Goal: Task Accomplishment & Management: Complete application form

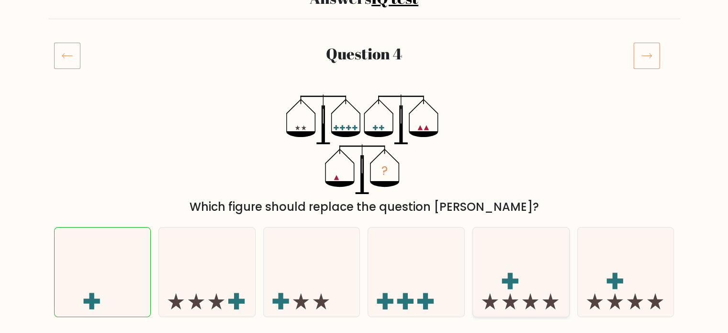
scroll to position [81, 0]
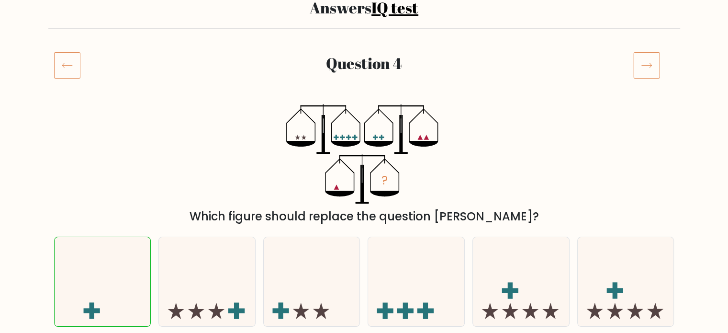
click at [643, 56] on icon at bounding box center [646, 65] width 27 height 27
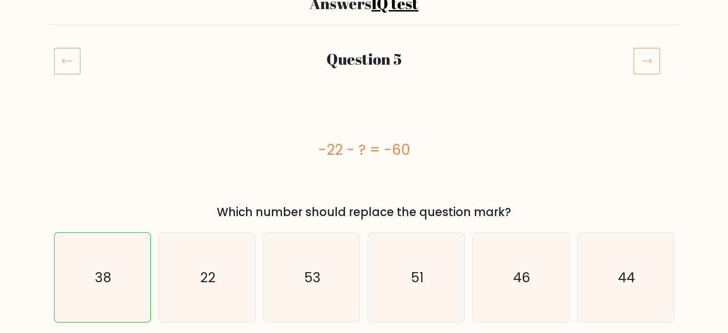
scroll to position [86, 0]
click at [647, 58] on icon at bounding box center [646, 60] width 27 height 27
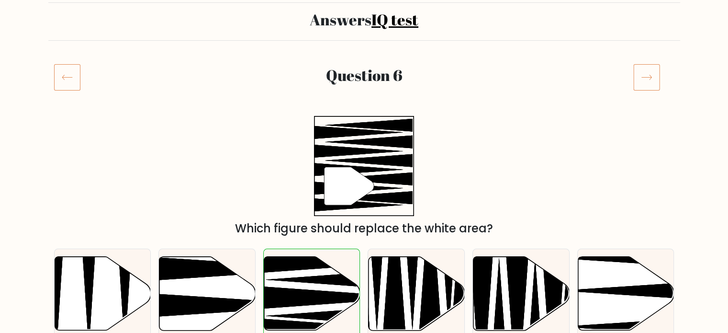
scroll to position [71, 0]
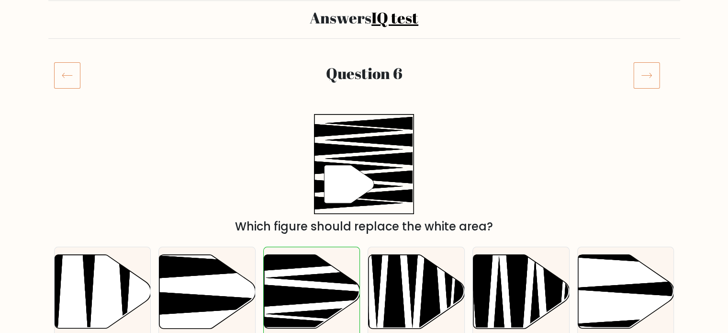
click at [640, 73] on icon at bounding box center [646, 75] width 27 height 27
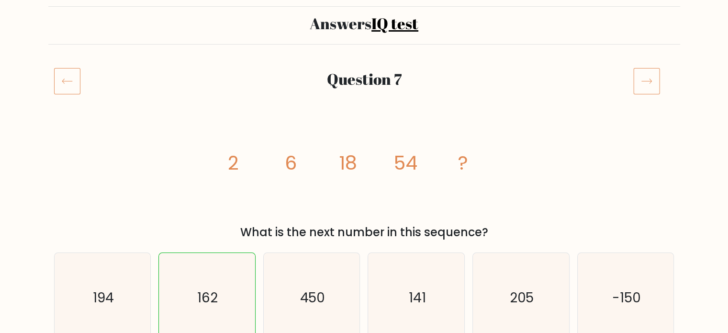
scroll to position [67, 0]
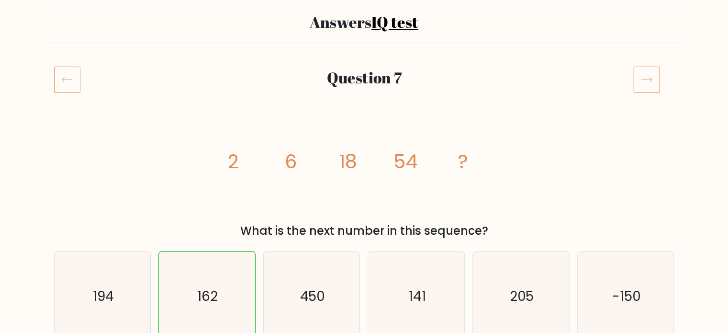
click at [649, 79] on icon at bounding box center [646, 79] width 27 height 27
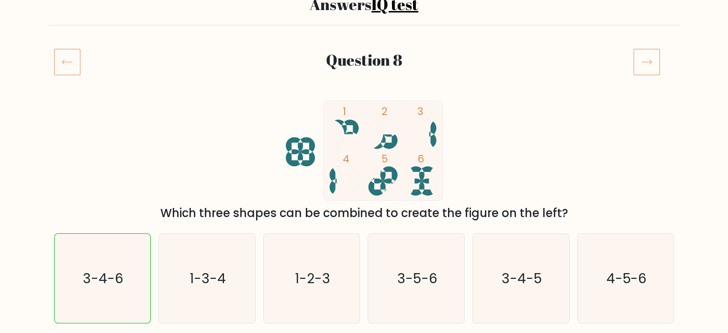
scroll to position [86, 0]
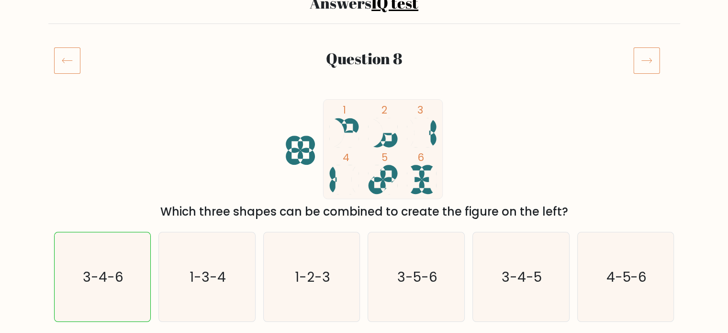
click at [649, 59] on icon at bounding box center [646, 60] width 27 height 27
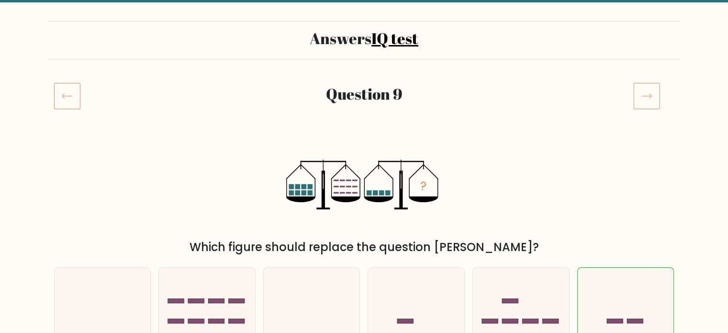
scroll to position [40, 0]
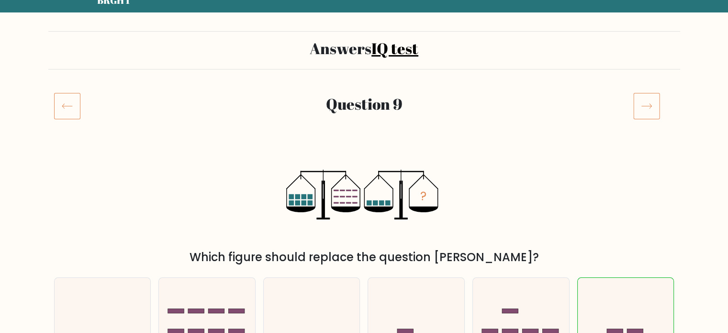
click at [642, 103] on icon at bounding box center [646, 105] width 27 height 27
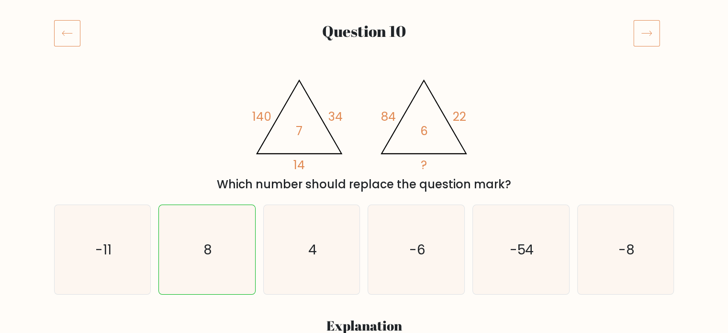
scroll to position [111, 0]
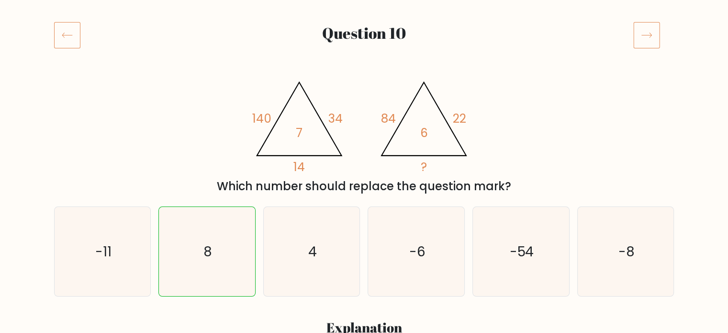
click at [649, 32] on icon at bounding box center [646, 35] width 27 height 27
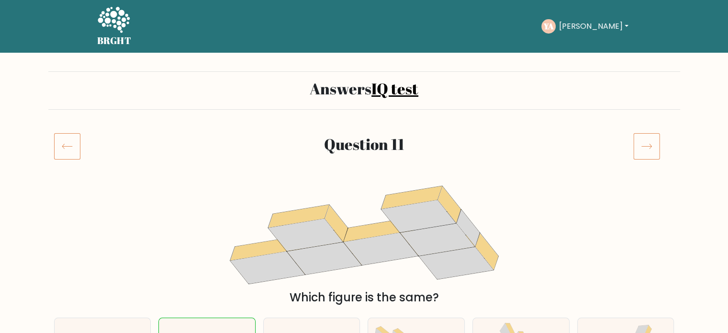
click at [641, 148] on icon at bounding box center [646, 146] width 27 height 27
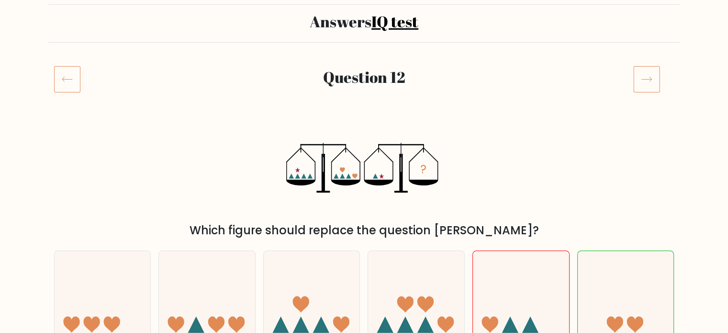
scroll to position [59, 0]
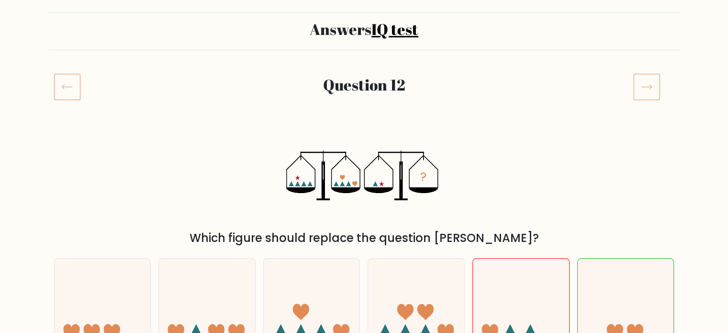
click at [648, 77] on icon at bounding box center [646, 86] width 27 height 27
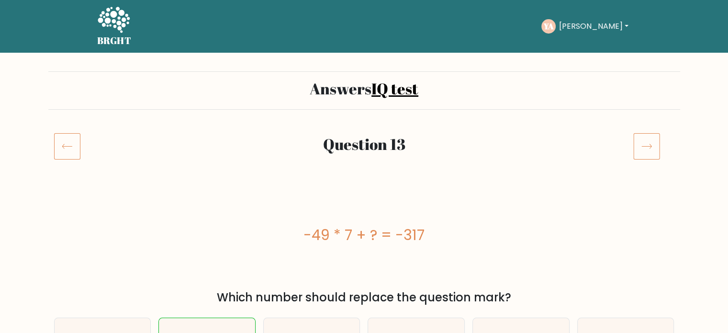
scroll to position [17, 0]
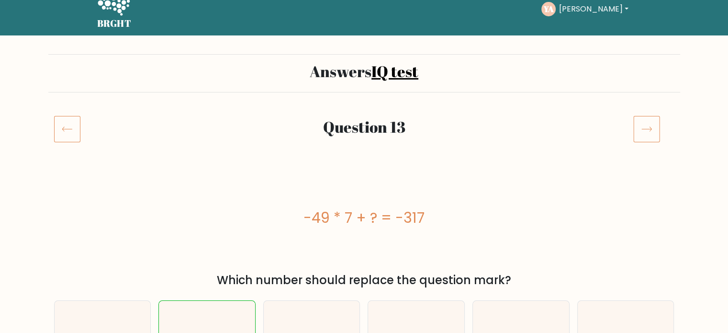
click at [649, 137] on icon at bounding box center [646, 128] width 27 height 27
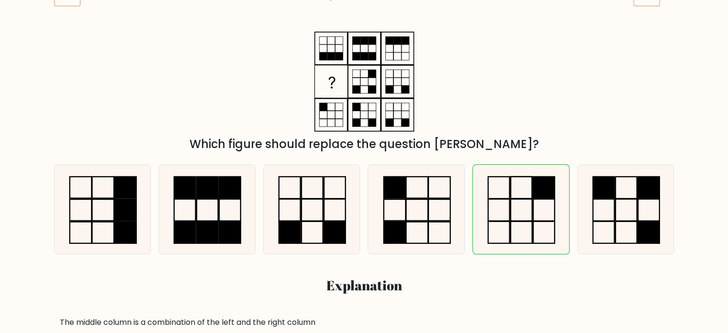
scroll to position [151, 0]
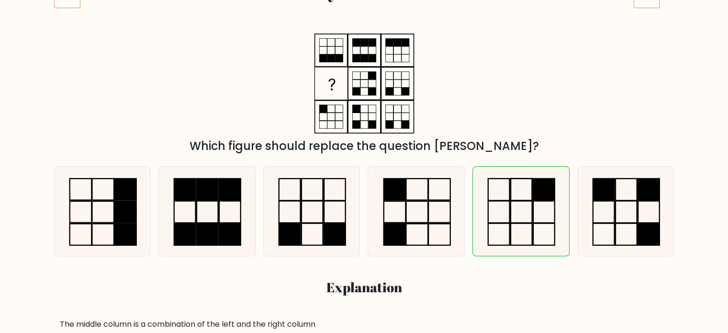
click at [581, 136] on div "Which figure should replace the question [PERSON_NAME]?" at bounding box center [364, 93] width 632 height 121
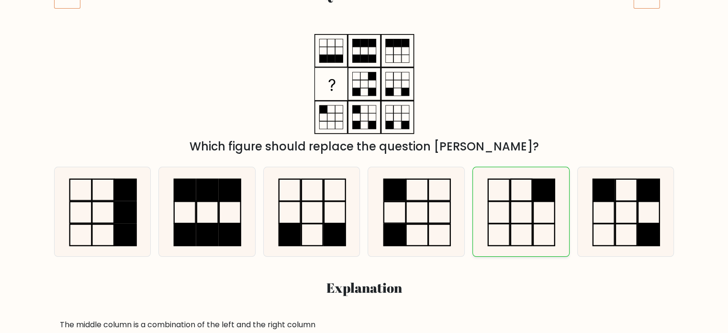
scroll to position [150, 0]
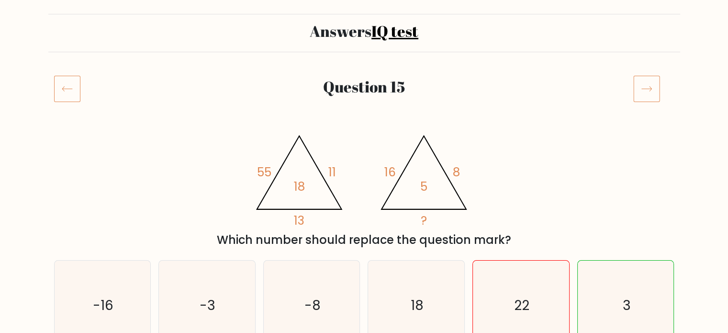
scroll to position [57, 0]
click at [646, 85] on icon at bounding box center [646, 88] width 27 height 27
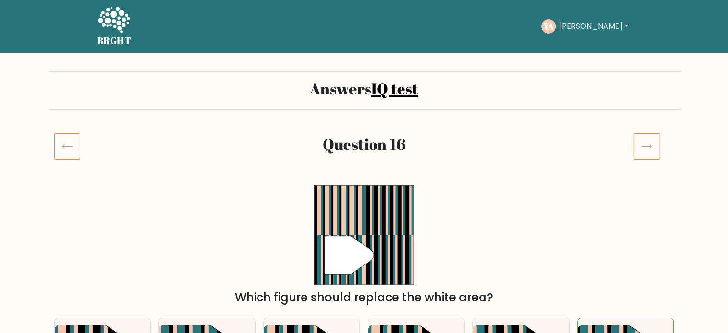
click at [652, 146] on icon at bounding box center [646, 146] width 27 height 27
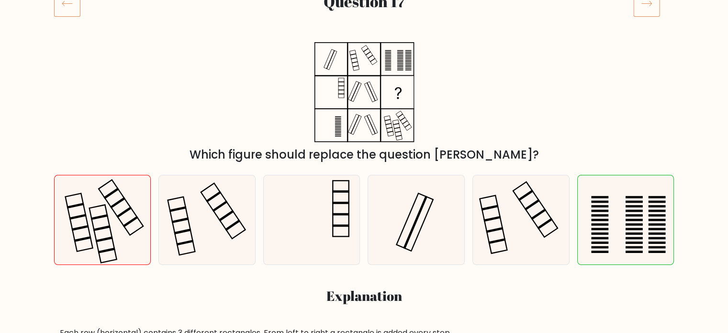
scroll to position [145, 0]
